Goal: Task Accomplishment & Management: Use online tool/utility

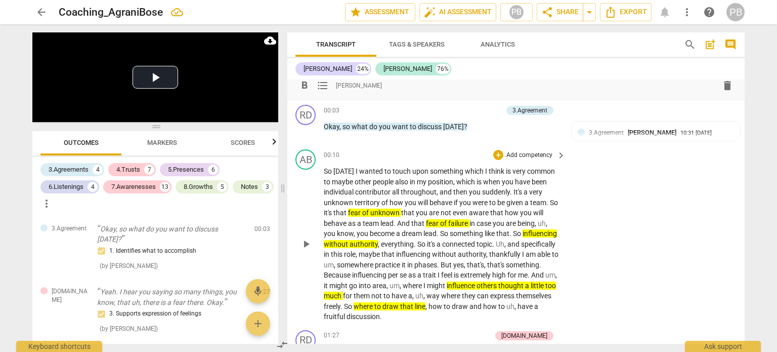
scroll to position [3586, 0]
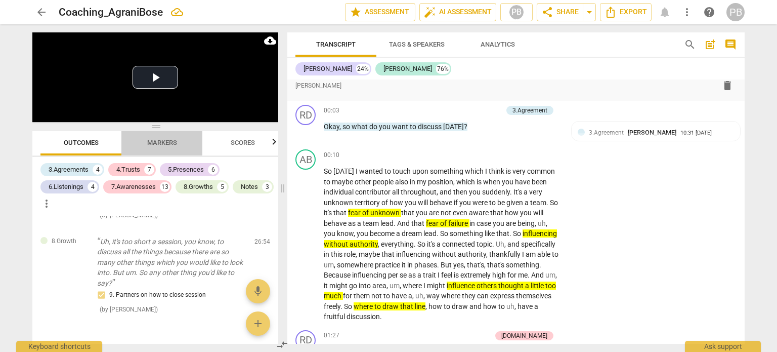
click at [168, 145] on span "Markers" at bounding box center [162, 143] width 30 height 8
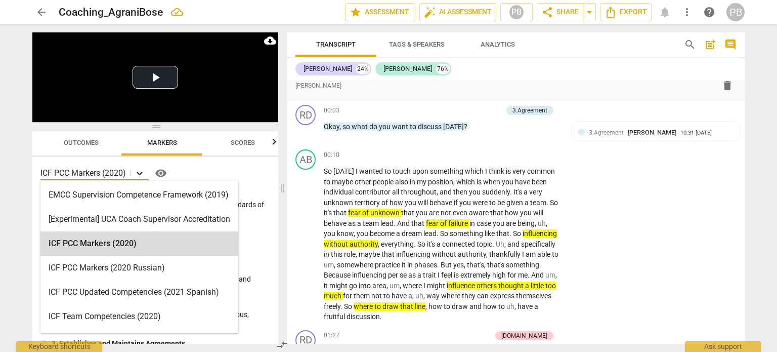
click at [141, 174] on icon at bounding box center [140, 174] width 6 height 4
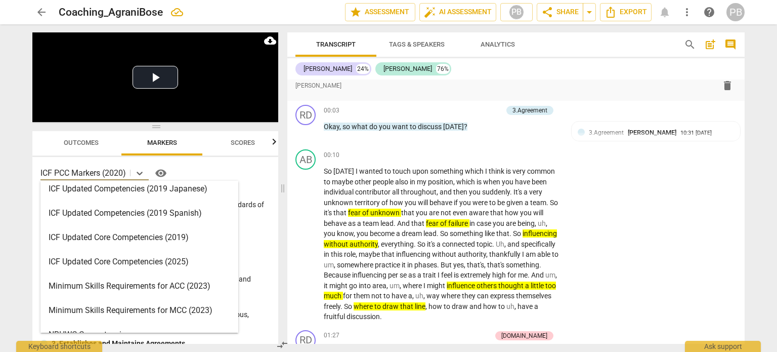
scroll to position [202, 0]
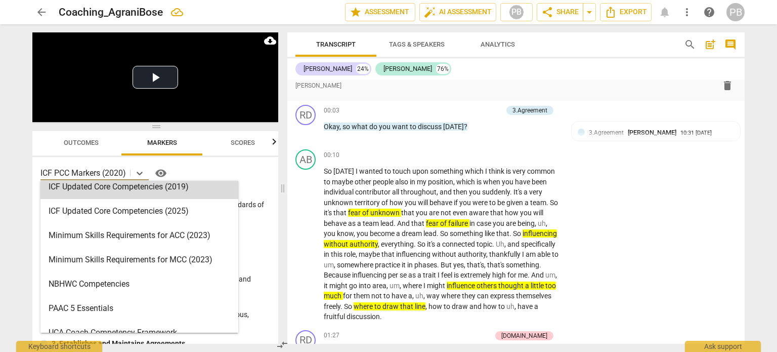
click at [10, 160] on div "arrow_back Coaching_AgraniBose edit star Assessment auto_fix_high AI Assessment…" at bounding box center [388, 176] width 777 height 352
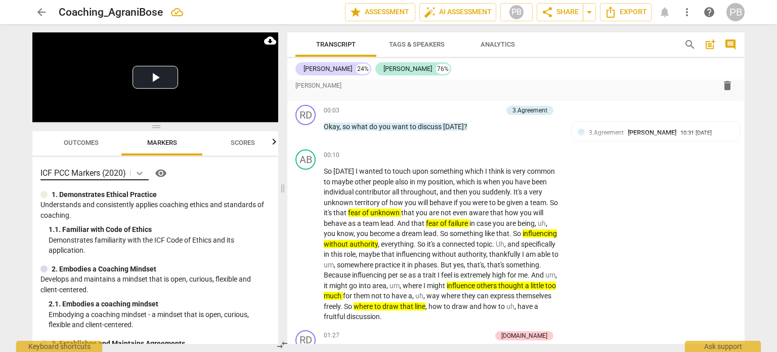
click at [142, 172] on icon at bounding box center [140, 173] width 10 height 10
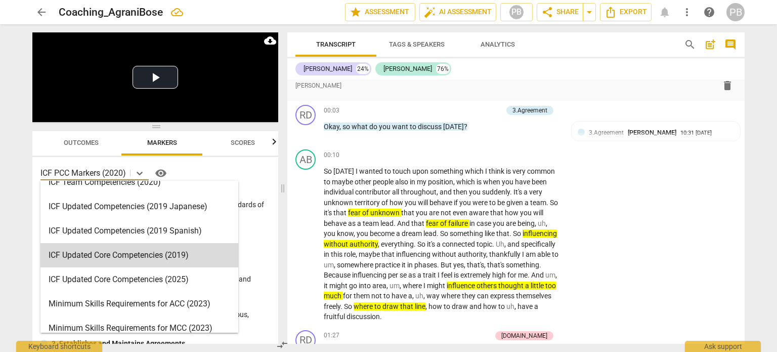
scroll to position [152, 0]
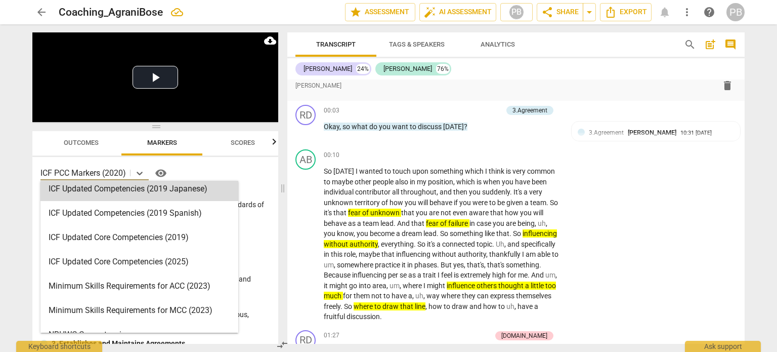
click at [19, 109] on div "arrow_back Coaching_AgraniBose edit star Assessment auto_fix_high AI Assessment…" at bounding box center [388, 176] width 777 height 352
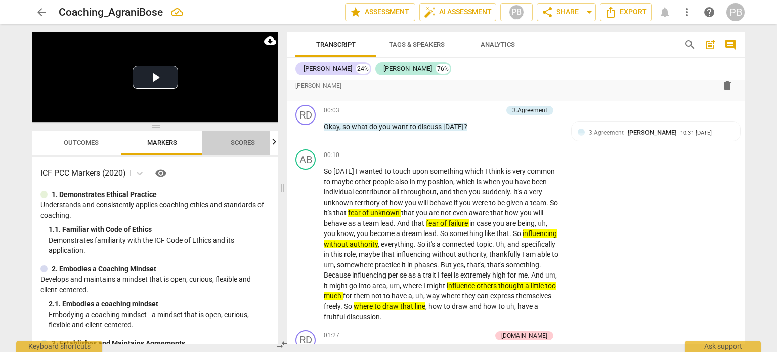
click at [242, 142] on span "Scores" at bounding box center [243, 143] width 24 height 8
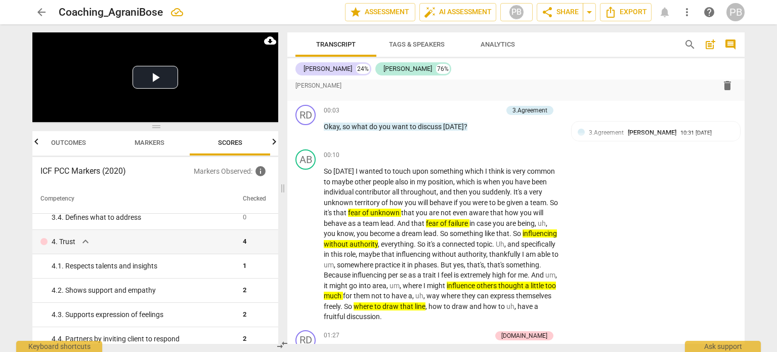
scroll to position [0, 0]
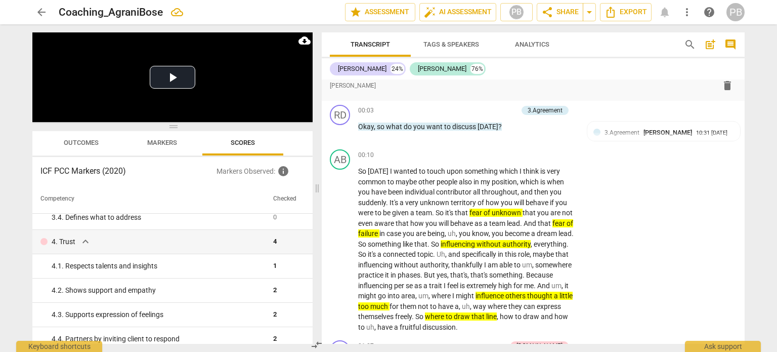
drag, startPoint x: 282, startPoint y: 186, endPoint x: 304, endPoint y: 183, distance: 21.5
click at [314, 183] on span at bounding box center [317, 187] width 6 height 327
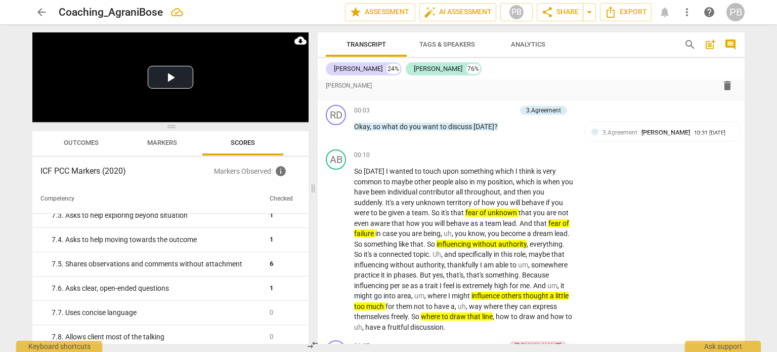
scroll to position [810, 0]
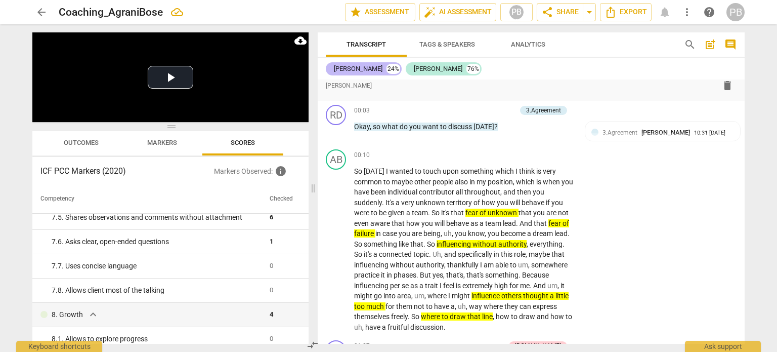
click at [353, 69] on div "[PERSON_NAME]" at bounding box center [358, 69] width 49 height 10
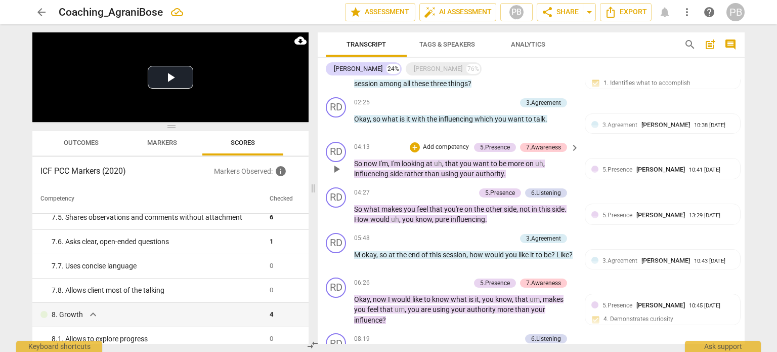
scroll to position [202, 0]
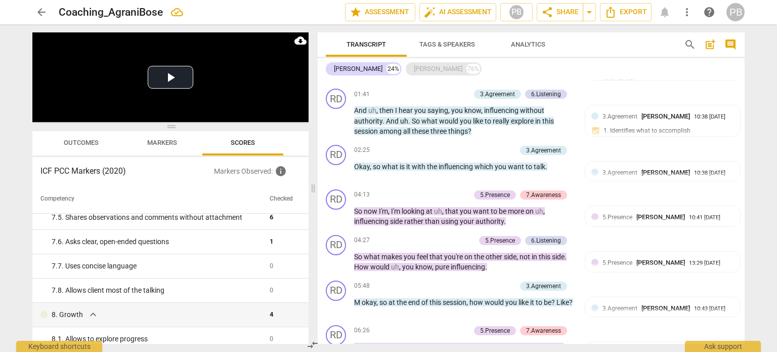
click at [414, 68] on div "[PERSON_NAME]" at bounding box center [438, 69] width 49 height 10
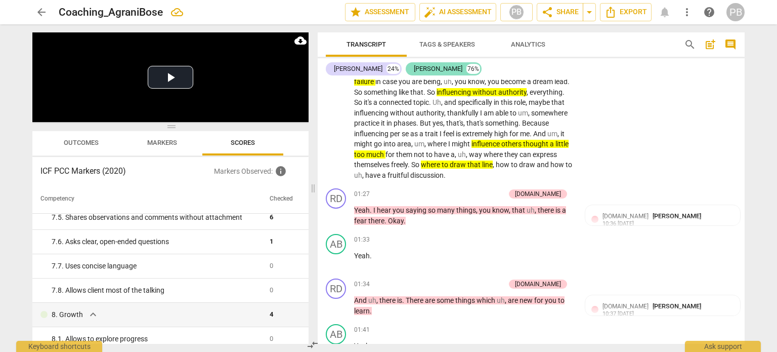
scroll to position [437, 0]
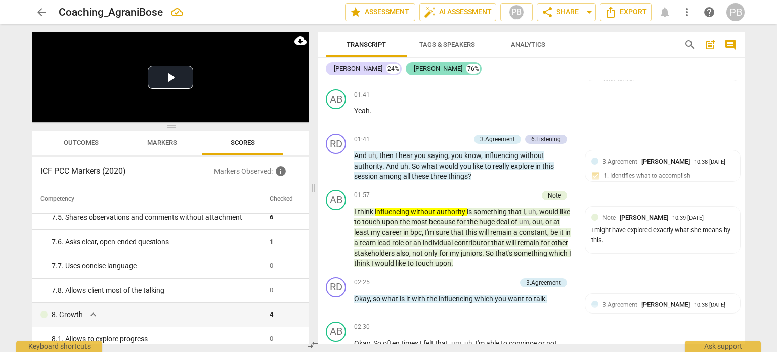
click at [414, 73] on div "[PERSON_NAME]" at bounding box center [438, 69] width 49 height 10
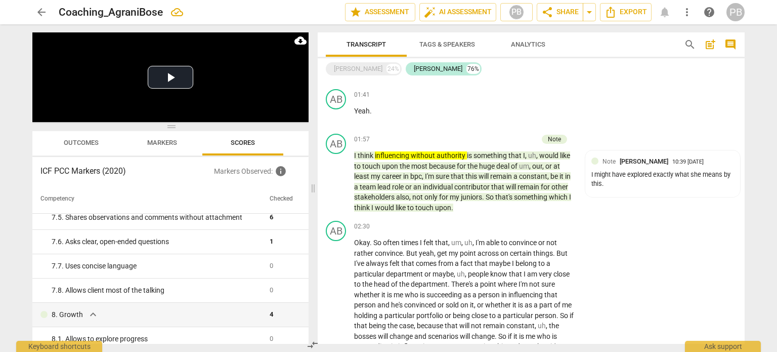
click at [349, 78] on div "Raj Dubey 24% Agrani Bose 76% format_bold format_list_bulleted Pamela Barit Nol…" at bounding box center [531, 200] width 427 height 285
click at [350, 71] on div "[PERSON_NAME]" at bounding box center [358, 69] width 49 height 10
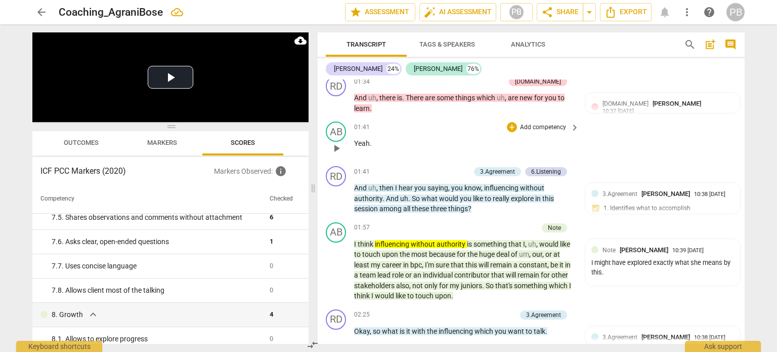
scroll to position [354, 0]
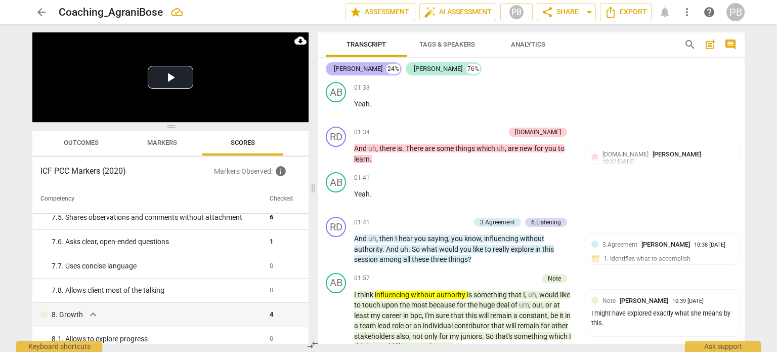
click at [354, 69] on div "[PERSON_NAME]" at bounding box center [358, 69] width 49 height 10
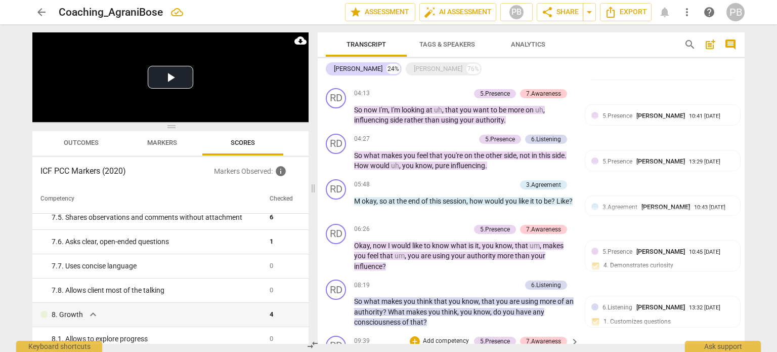
scroll to position [271, 0]
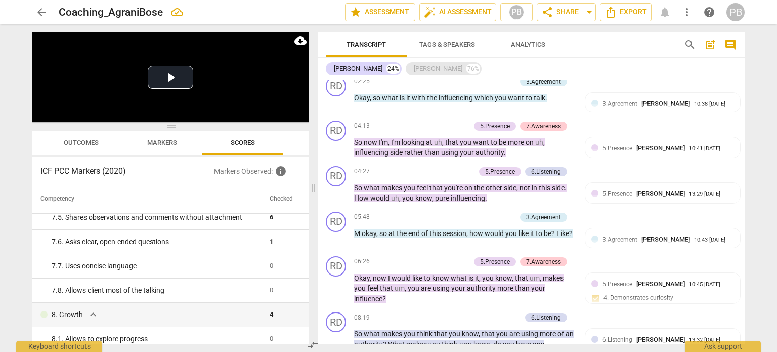
click at [417, 70] on div "[PERSON_NAME]" at bounding box center [438, 69] width 49 height 10
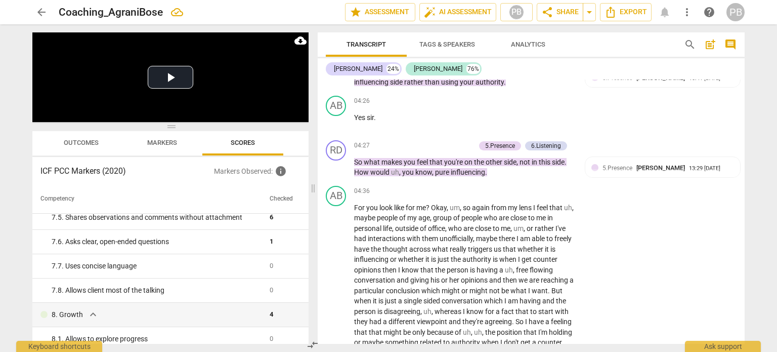
scroll to position [890, 0]
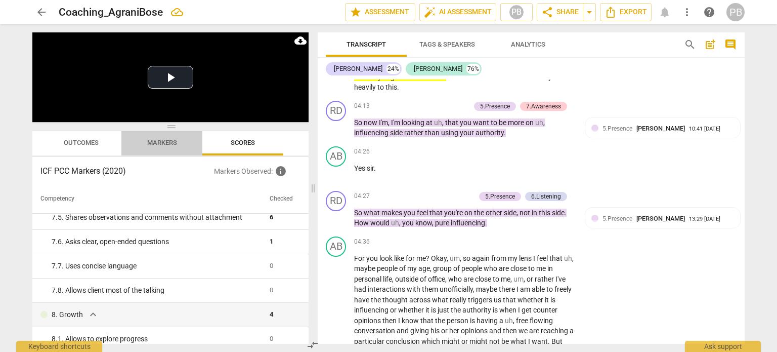
click at [170, 145] on span "Markers" at bounding box center [162, 143] width 30 height 8
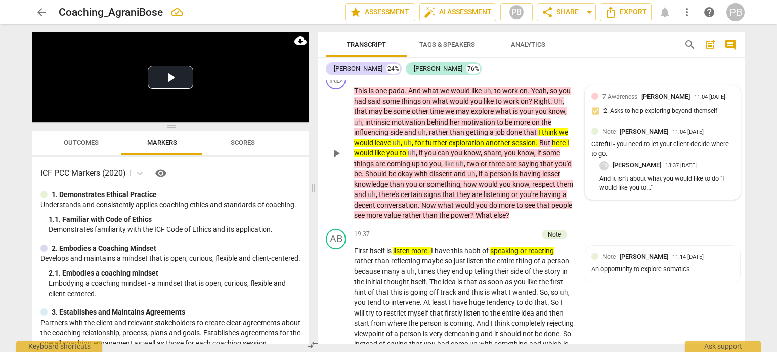
scroll to position [3787, 0]
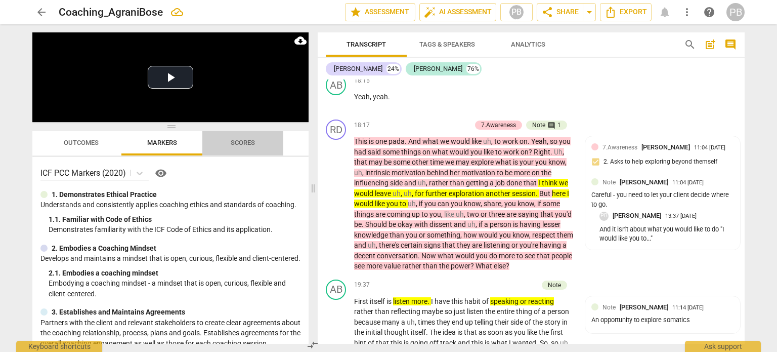
click at [239, 138] on span "Scores" at bounding box center [243, 143] width 49 height 14
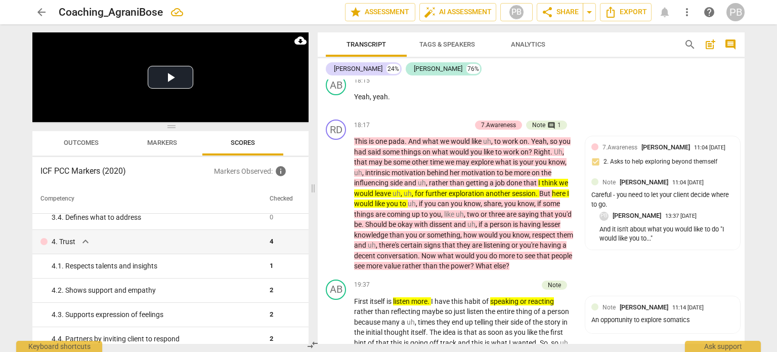
scroll to position [152, 0]
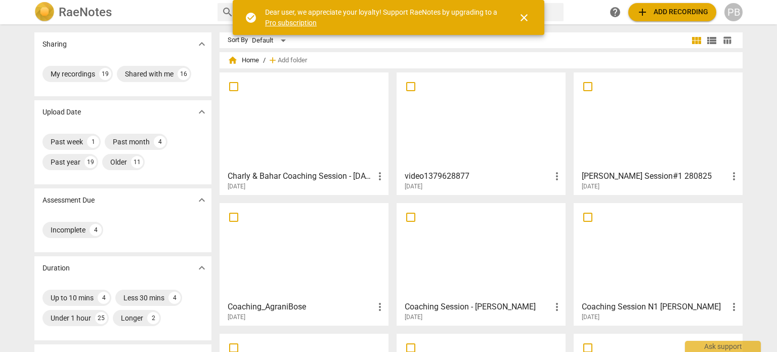
click at [272, 268] on div at bounding box center [304, 251] width 162 height 90
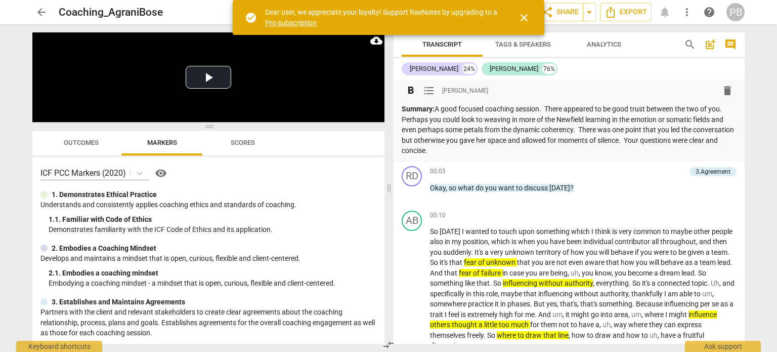
click at [501, 155] on p "Summary: A good focused coaching session. There appeared to be good trust betwe…" at bounding box center [569, 130] width 335 height 52
click at [631, 13] on span "Export" at bounding box center [626, 12] width 43 height 12
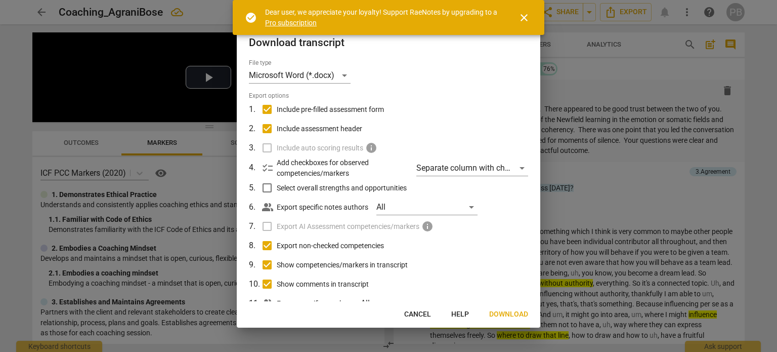
click at [499, 315] on span "Download" at bounding box center [508, 314] width 39 height 10
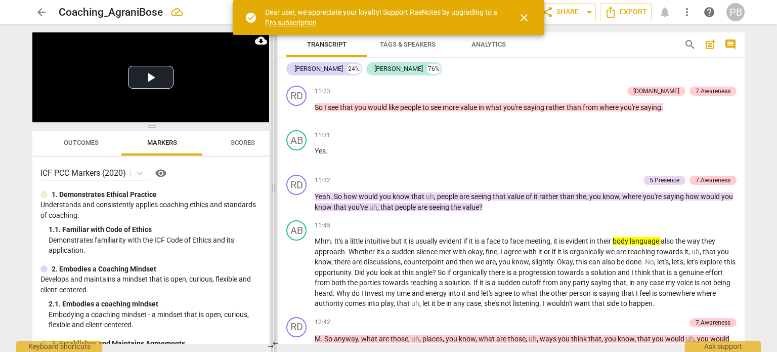
scroll to position [1489, 0]
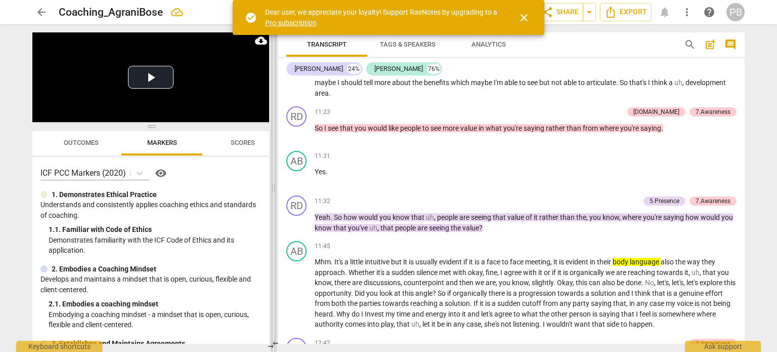
drag, startPoint x: 391, startPoint y: 191, endPoint x: 275, endPoint y: 195, distance: 115.5
click at [275, 195] on span at bounding box center [274, 187] width 6 height 327
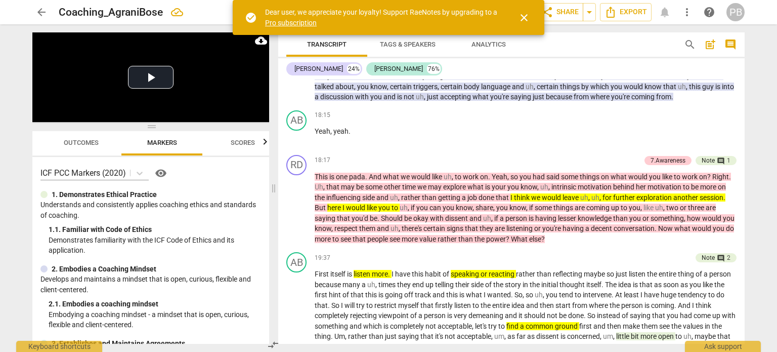
scroll to position [2754, 0]
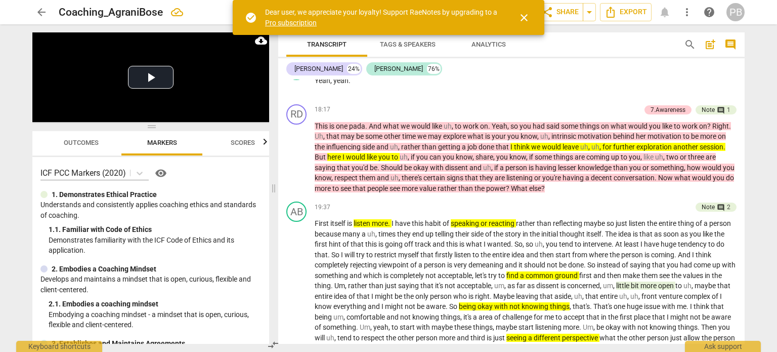
click at [81, 140] on span "Outcomes" at bounding box center [81, 143] width 35 height 8
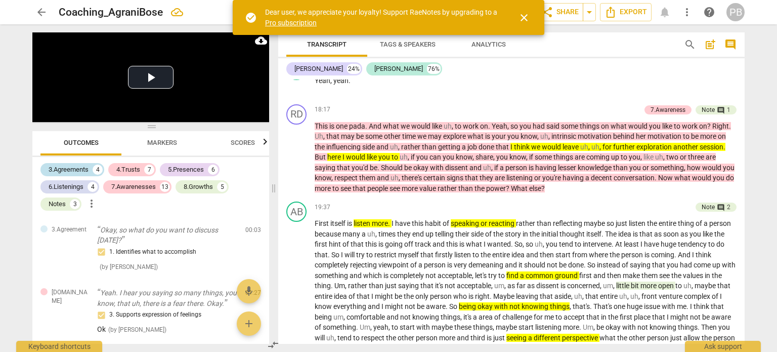
click at [63, 171] on div "3.Agreements" at bounding box center [69, 169] width 40 height 10
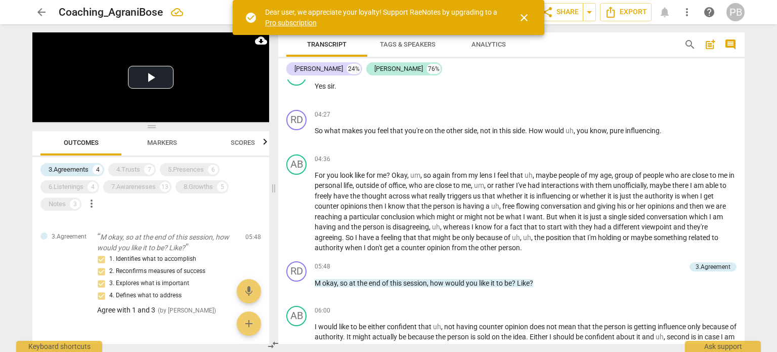
scroll to position [775, 0]
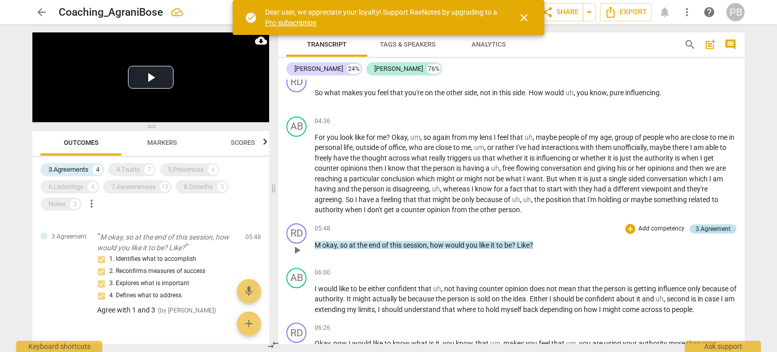
click at [702, 224] on div "3.Agreement" at bounding box center [713, 228] width 35 height 9
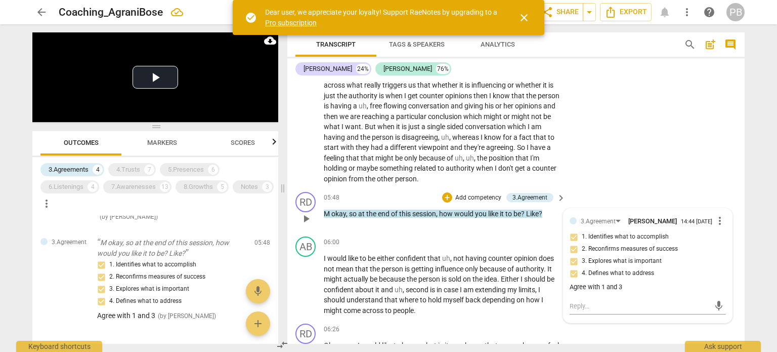
scroll to position [1079, 0]
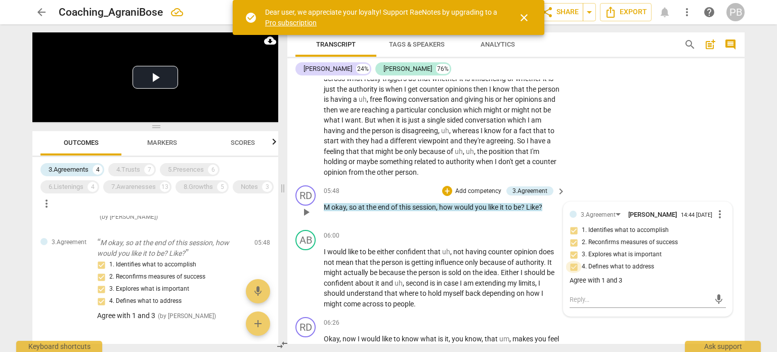
click at [573, 269] on input "4. Defines what to address" at bounding box center [574, 267] width 16 height 12
click at [573, 268] on input "4. Defines what to address" at bounding box center [574, 267] width 16 height 12
checkbox input "false"
click at [573, 257] on input "3. Explores what is important" at bounding box center [574, 254] width 16 height 12
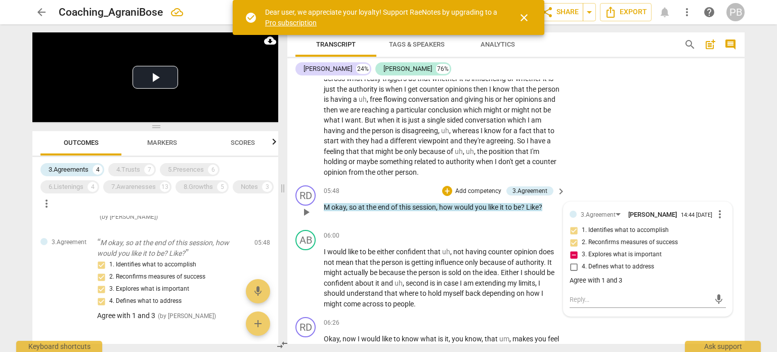
checkbox input "false"
click at [573, 230] on input "1. Identifies what to accomplish" at bounding box center [574, 230] width 16 height 12
checkbox input "false"
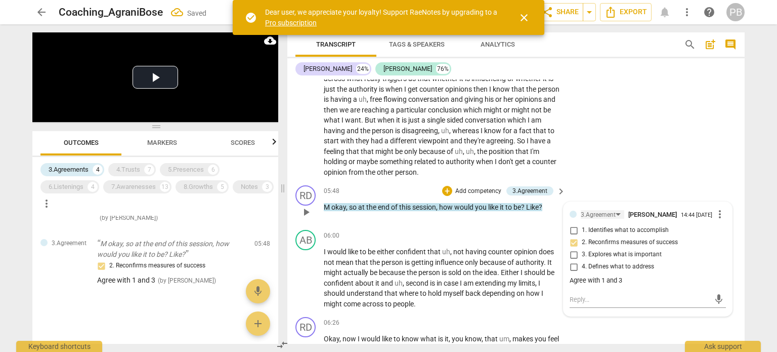
scroll to position [186, 0]
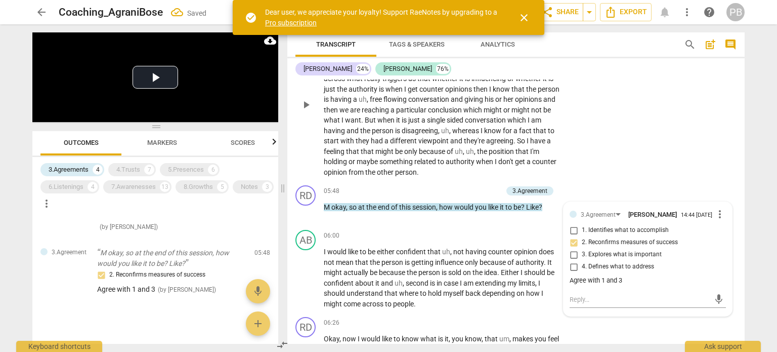
click at [644, 149] on div "AB play_arrow pause 04:36 + Add competency keyboard_arrow_right For you look li…" at bounding box center [515, 96] width 457 height 170
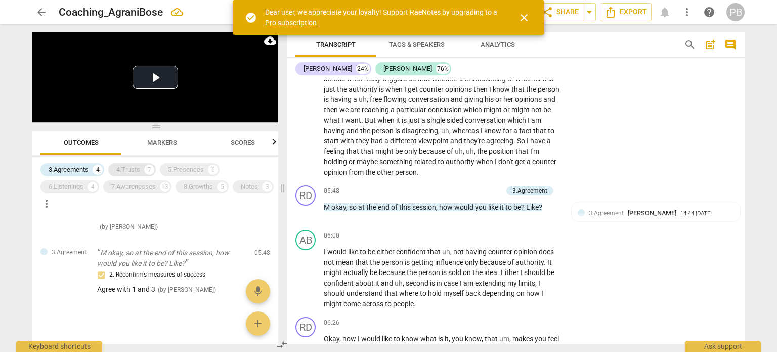
click at [139, 169] on div "4.Trusts" at bounding box center [128, 169] width 24 height 10
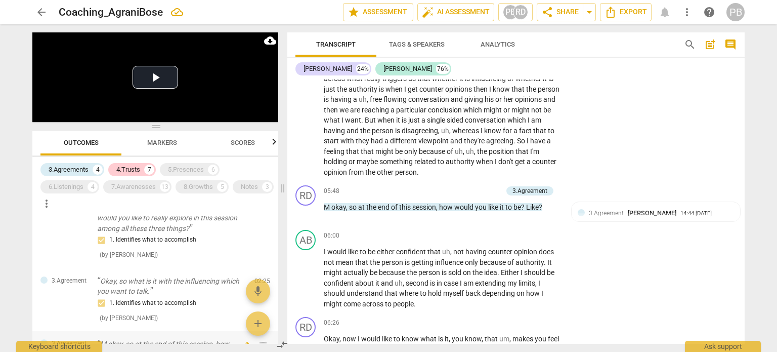
scroll to position [322, 0]
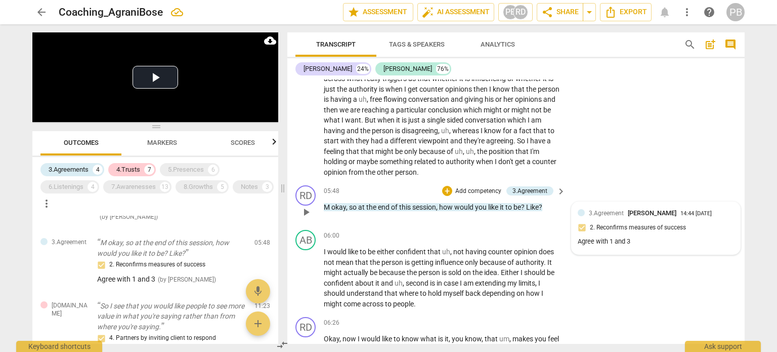
click at [596, 212] on span "3.Agreement" at bounding box center [606, 213] width 35 height 7
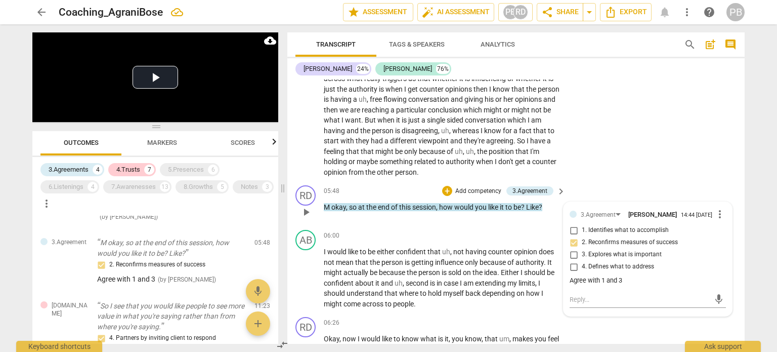
click at [631, 279] on div "Agree with 1 and 3" at bounding box center [648, 281] width 156 height 10
drag, startPoint x: 631, startPoint y: 279, endPoint x: 568, endPoint y: 276, distance: 63.3
click at [570, 276] on div "3.Agreement [PERSON_NAME] 14:44 [DATE] more_vert 1. Identifies what to accompli…" at bounding box center [648, 247] width 156 height 79
click at [640, 288] on div "mic" at bounding box center [648, 298] width 156 height 22
drag, startPoint x: 640, startPoint y: 285, endPoint x: 570, endPoint y: 283, distance: 69.9
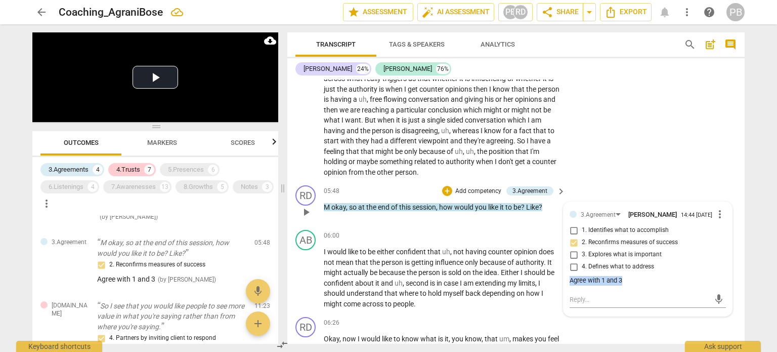
click at [570, 283] on div "Agree with 1 and 3" at bounding box center [648, 281] width 156 height 10
click at [718, 213] on span "more_vert" at bounding box center [720, 214] width 12 height 12
click at [721, 213] on li "Edit" at bounding box center [728, 213] width 35 height 19
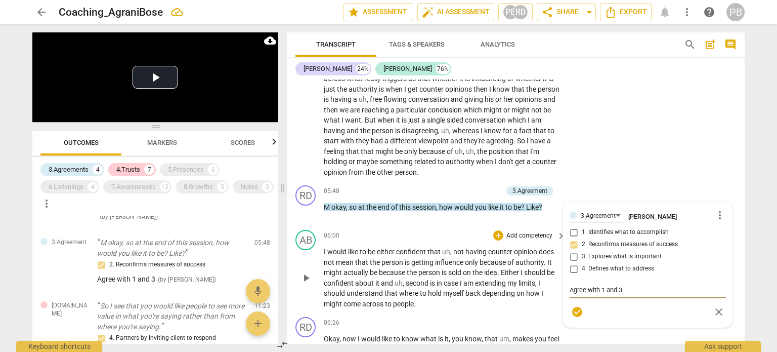
drag, startPoint x: 627, startPoint y: 286, endPoint x: 492, endPoint y: 286, distance: 135.6
click at [492, 286] on div "format_bold format_list_bulleted [PERSON_NAME] delete Summary: A good focused c…" at bounding box center [515, 211] width 457 height 264
click at [688, 154] on div "AB play_arrow pause 04:36 + Add competency keyboard_arrow_right For you look li…" at bounding box center [515, 96] width 457 height 170
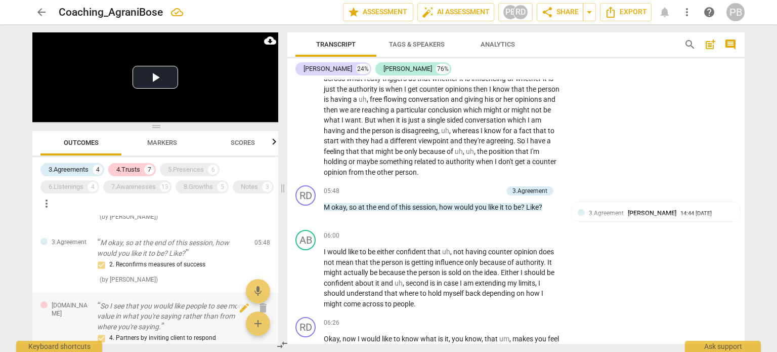
scroll to position [372, 0]
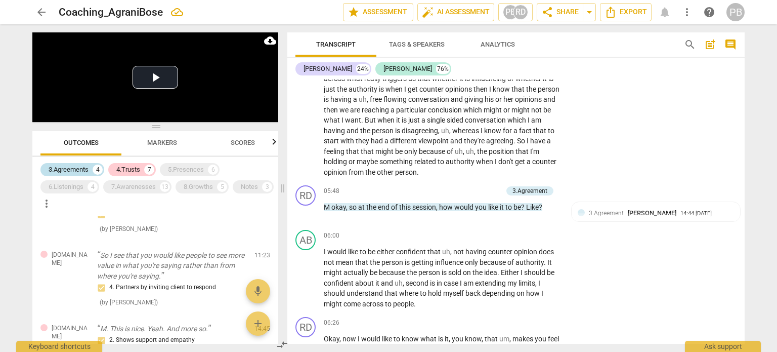
click at [67, 168] on div "3.Agreements" at bounding box center [69, 169] width 40 height 10
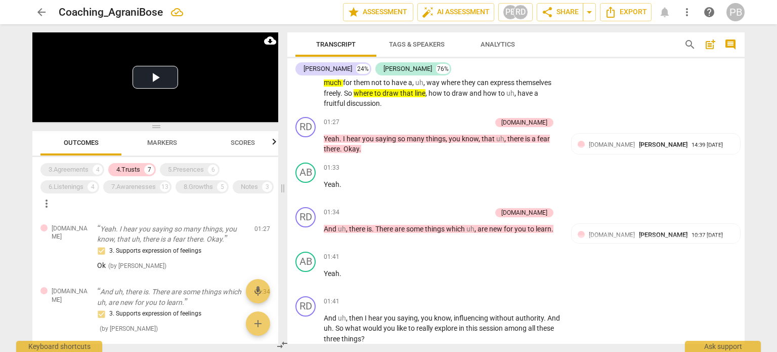
scroll to position [168, 0]
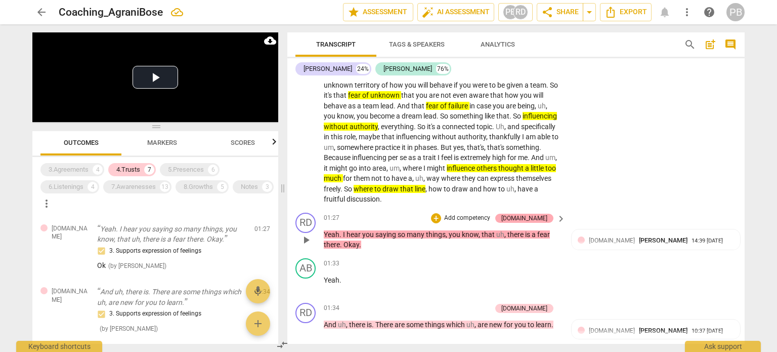
click at [540, 215] on div "[DOMAIN_NAME]" at bounding box center [524, 218] width 46 height 9
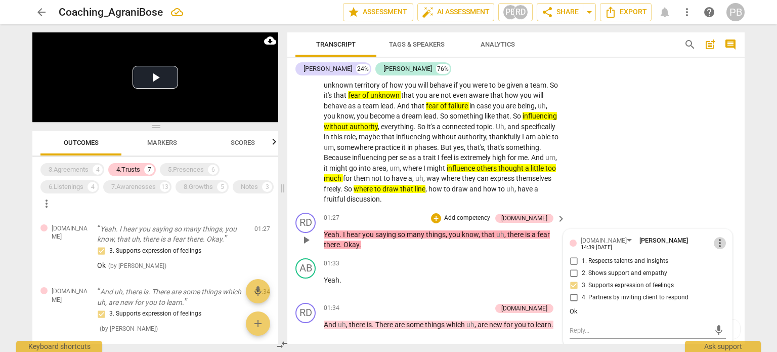
click at [717, 242] on span "more_vert" at bounding box center [720, 243] width 12 height 12
click at [716, 242] on li "Edit" at bounding box center [728, 242] width 35 height 19
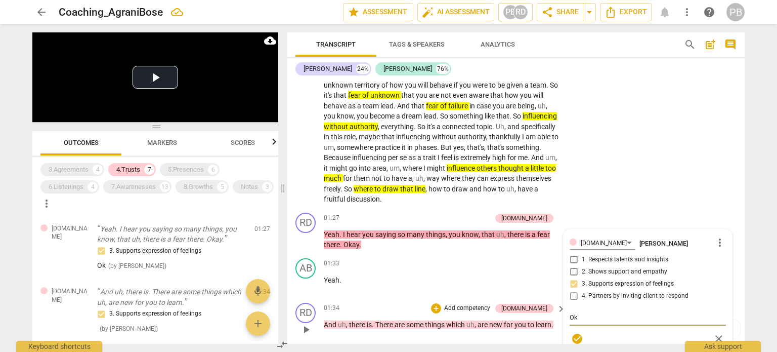
type textarea "k"
click at [664, 160] on div "AB play_arrow pause 00:10 + Add competency keyboard_arrow_right So [DATE] I wan…" at bounding box center [515, 118] width 457 height 181
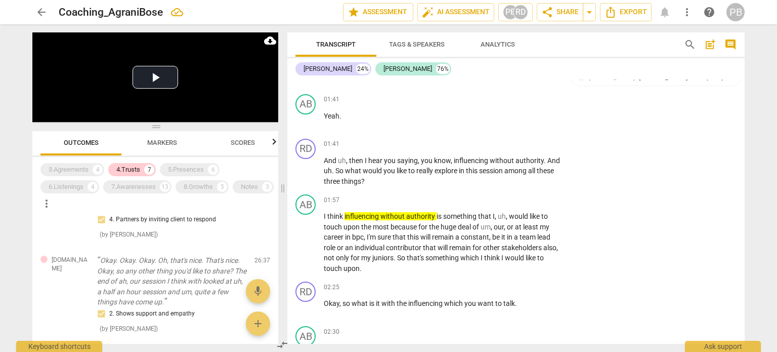
scroll to position [266, 0]
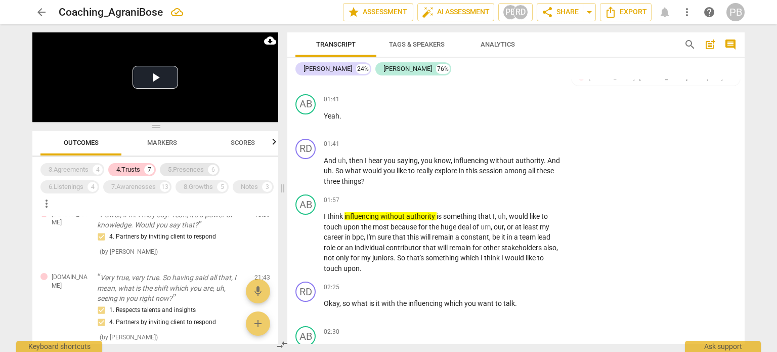
click at [187, 172] on div "5.Presences" at bounding box center [186, 169] width 36 height 10
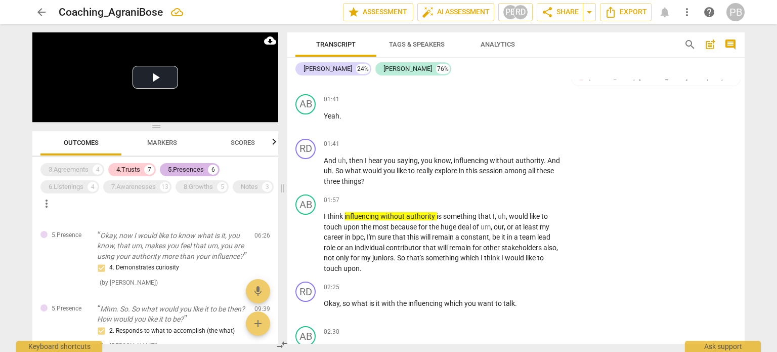
scroll to position [654, 0]
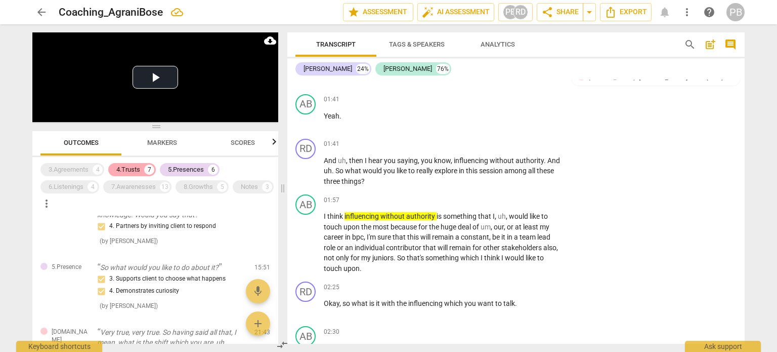
click at [123, 167] on div "4.Trusts" at bounding box center [128, 169] width 24 height 10
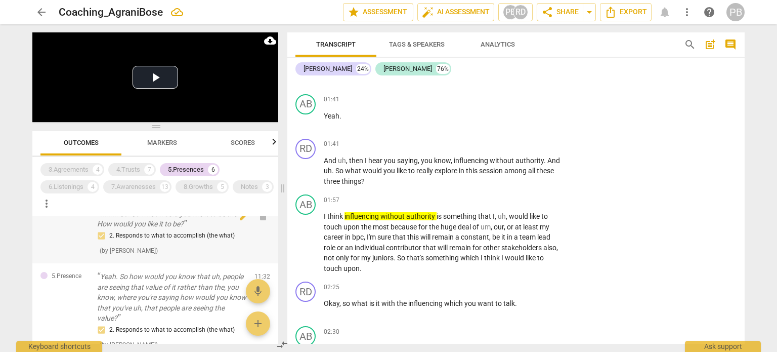
scroll to position [224, 0]
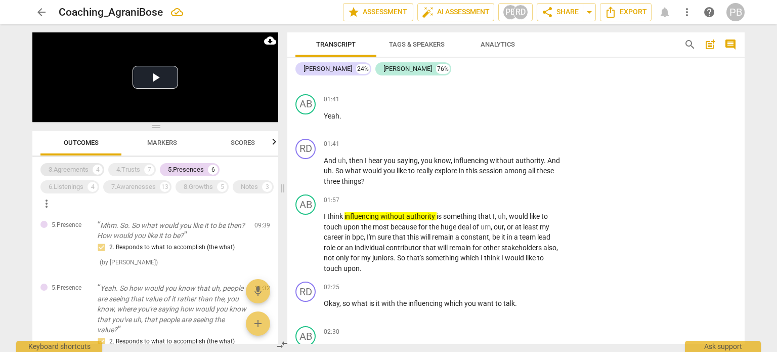
click at [76, 169] on div "3.Agreements" at bounding box center [69, 169] width 40 height 10
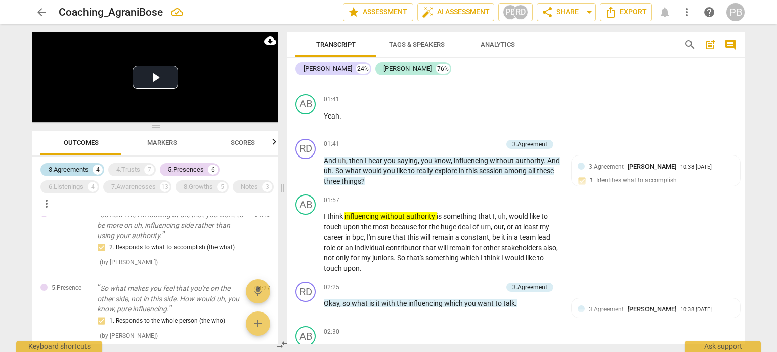
scroll to position [486, 0]
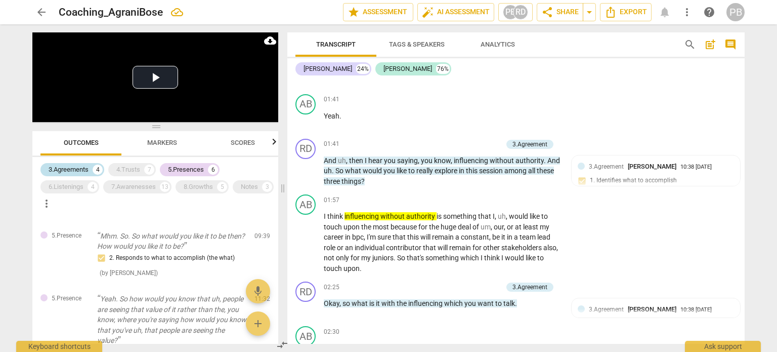
click at [75, 169] on div "3.Agreements" at bounding box center [69, 169] width 40 height 10
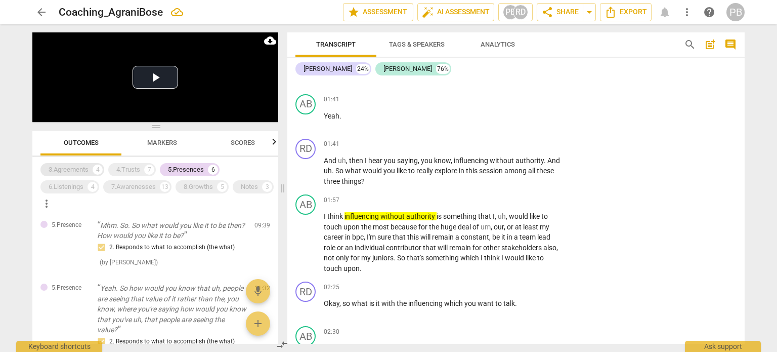
click at [75, 169] on div "3.Agreements" at bounding box center [69, 169] width 40 height 10
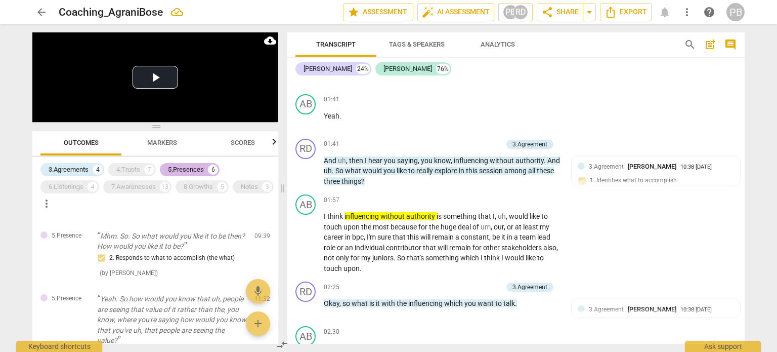
click at [192, 167] on div "5.Presences" at bounding box center [186, 169] width 36 height 10
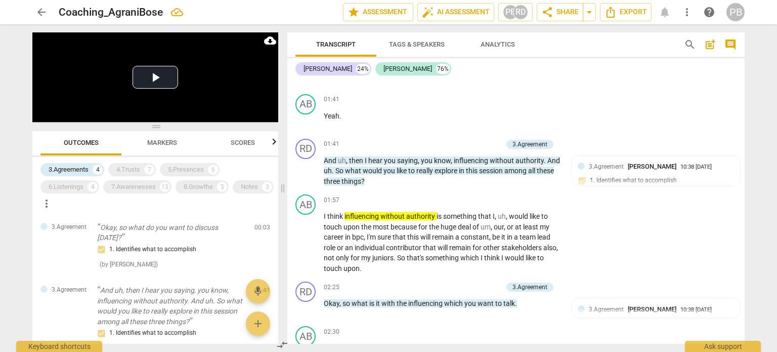
scroll to position [0, 0]
click at [77, 167] on div "3.Agreements" at bounding box center [69, 169] width 40 height 10
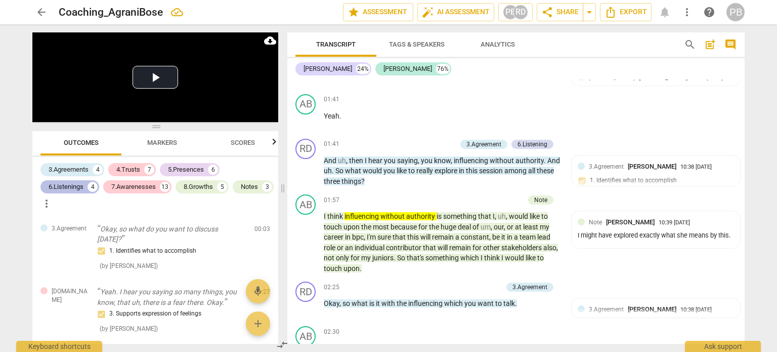
click at [71, 186] on div "6.Listenings" at bounding box center [66, 187] width 35 height 10
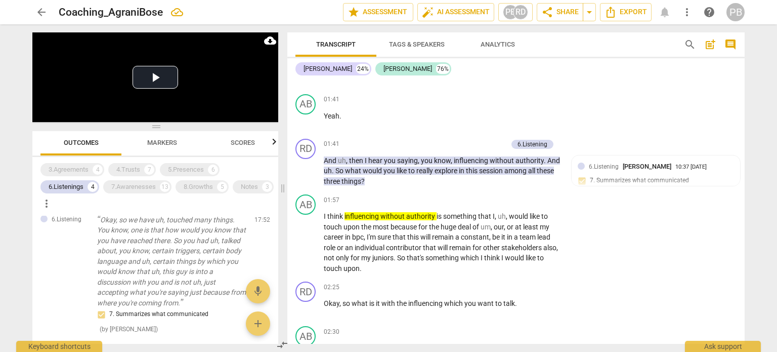
scroll to position [235, 0]
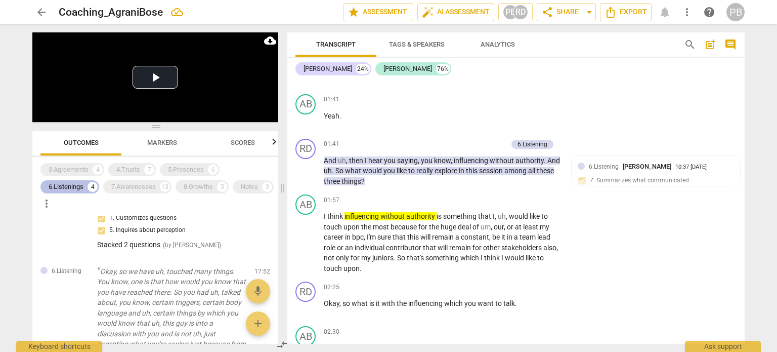
click at [69, 186] on div "6.Listenings" at bounding box center [66, 187] width 35 height 10
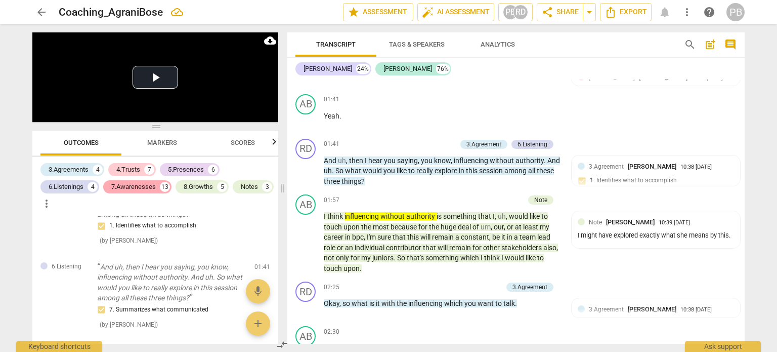
scroll to position [1160, 0]
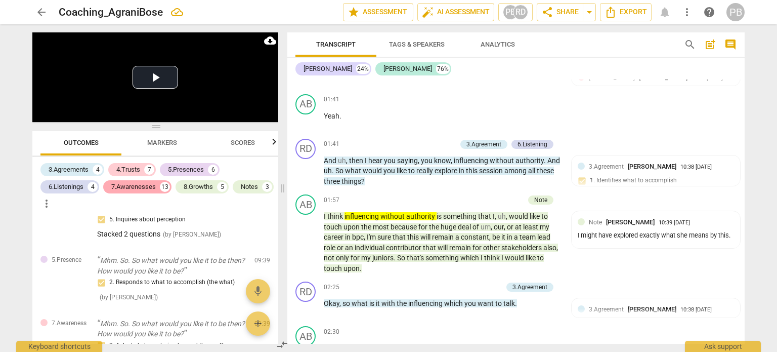
click at [124, 185] on div "7.Awarenesses" at bounding box center [133, 187] width 45 height 10
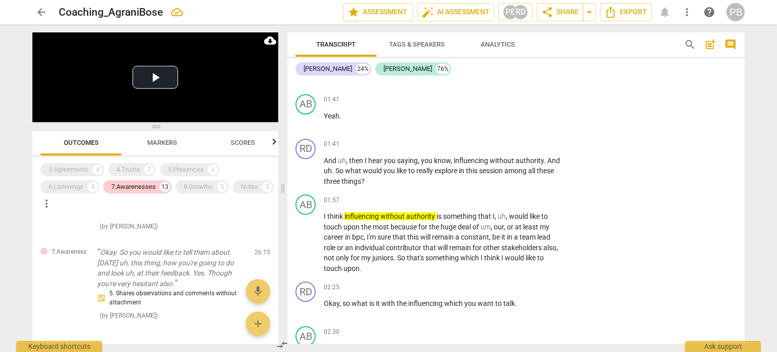
scroll to position [1041, 0]
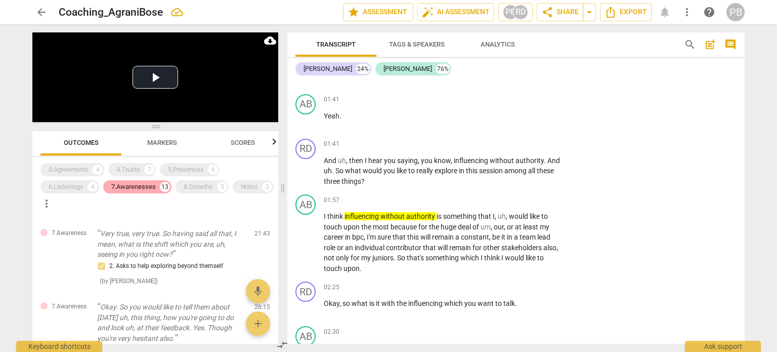
click at [145, 186] on div "7.Awarenesses" at bounding box center [133, 187] width 45 height 10
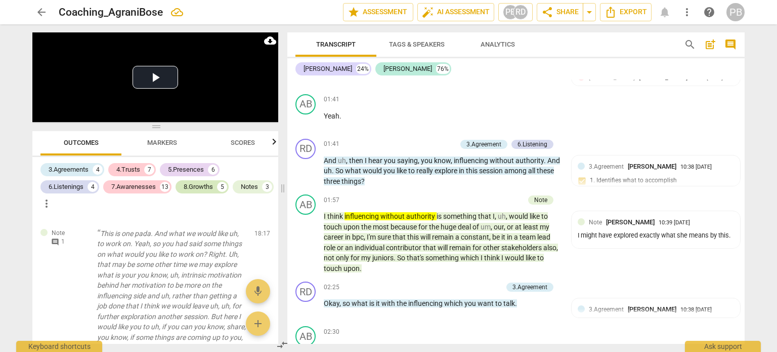
click at [202, 186] on div "8.Growths" at bounding box center [198, 187] width 29 height 10
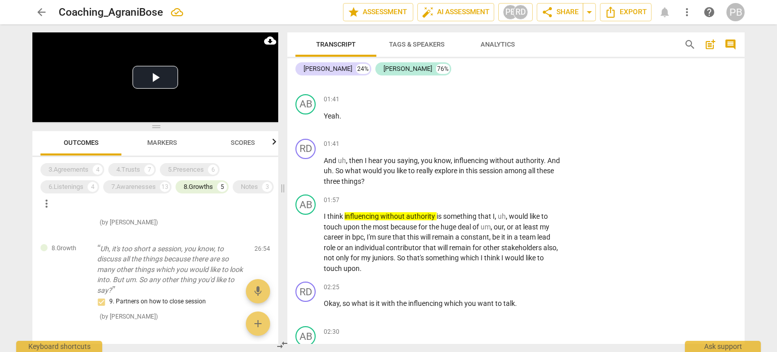
scroll to position [354, 0]
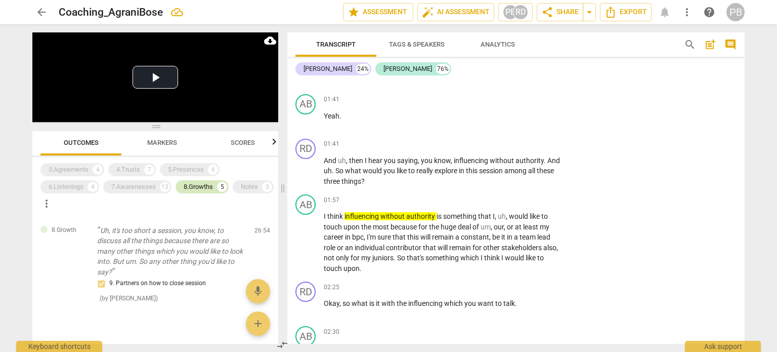
click at [199, 188] on div "8.Growths" at bounding box center [198, 187] width 29 height 10
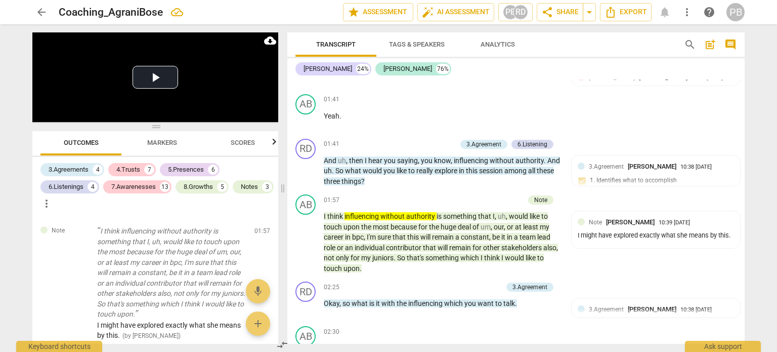
scroll to position [3619, 0]
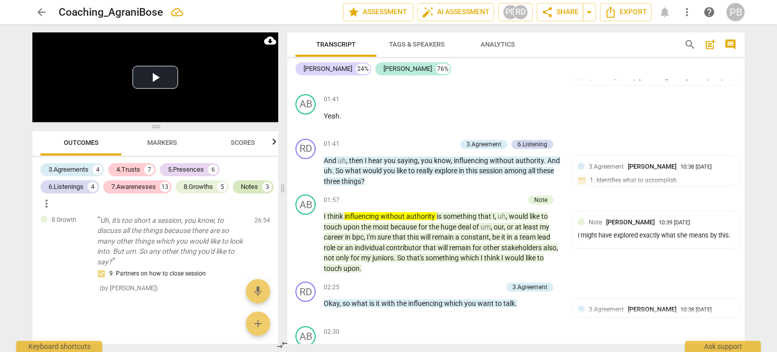
click at [241, 192] on div "Notes" at bounding box center [249, 187] width 17 height 10
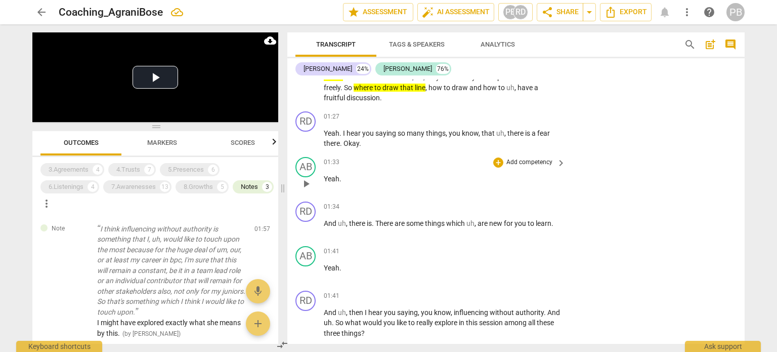
scroll to position [0, 0]
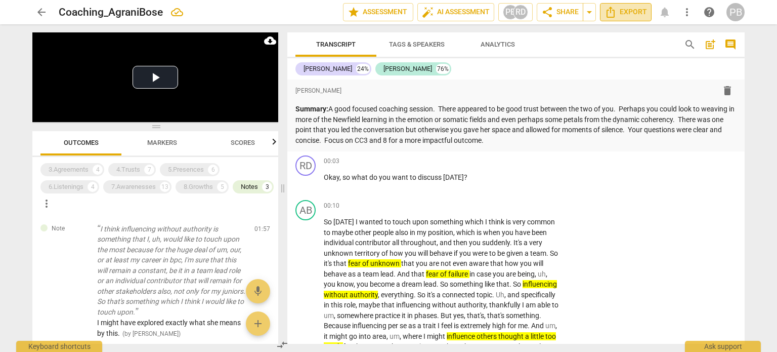
click at [628, 11] on span "Export" at bounding box center [626, 12] width 43 height 12
